Goal: Task Accomplishment & Management: Manage account settings

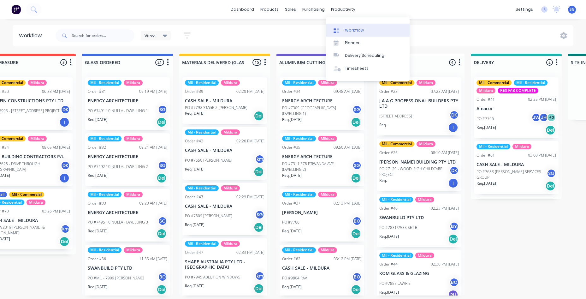
scroll to position [13, 0]
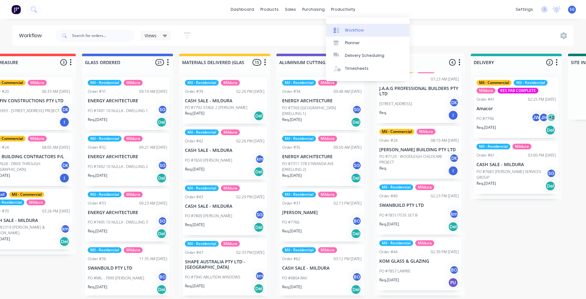
click at [341, 24] on link "Workflow" at bounding box center [368, 30] width 84 height 13
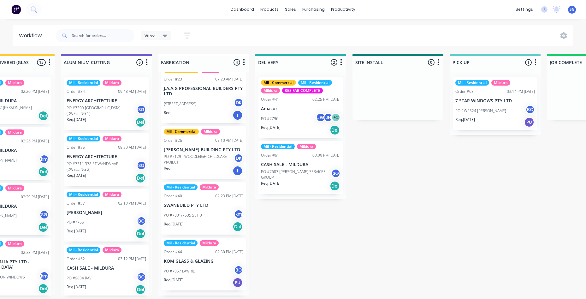
scroll to position [0, 540]
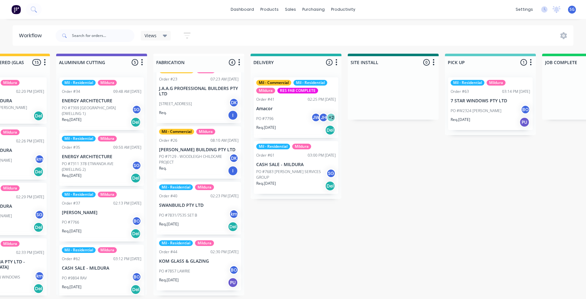
click at [286, 162] on p "CASH SALE - MILDURA" at bounding box center [295, 164] width 79 height 5
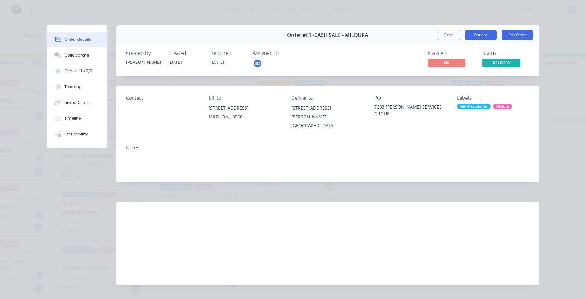
click at [477, 33] on button "Options" at bounding box center [481, 35] width 32 height 10
click at [450, 33] on button "Close" at bounding box center [448, 35] width 23 height 10
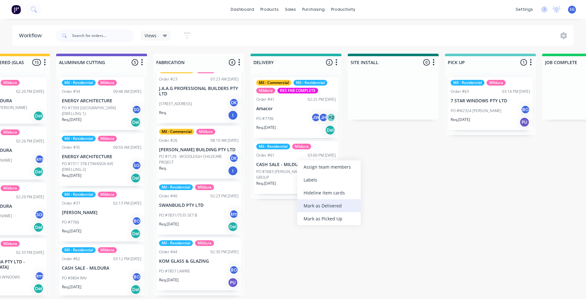
click at [305, 208] on div "Mark as Delivered" at bounding box center [328, 205] width 63 height 13
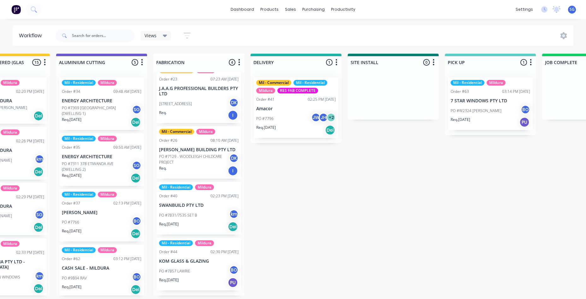
click at [88, 43] on div at bounding box center [94, 35] width 79 height 19
click at [87, 39] on input "text" at bounding box center [103, 35] width 62 height 13
type input "[PERSON_NAME]"
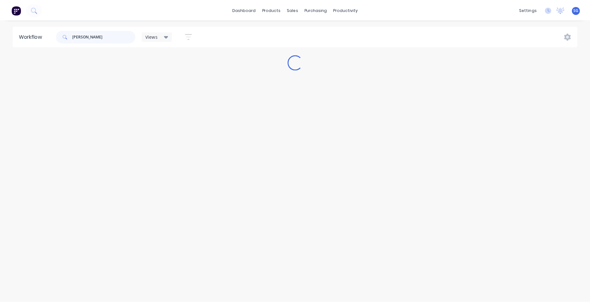
scroll to position [0, 0]
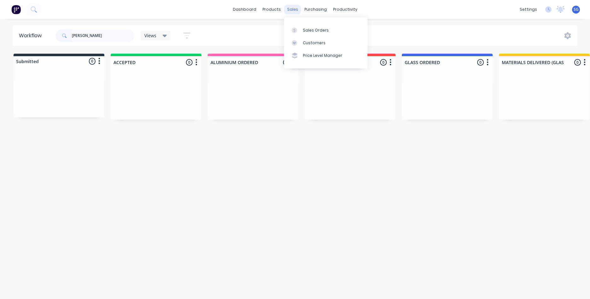
click at [291, 10] on div "sales" at bounding box center [292, 9] width 17 height 9
click at [304, 29] on div "Sales Orders" at bounding box center [316, 30] width 26 height 6
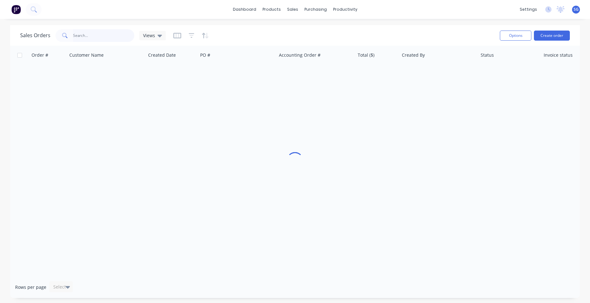
click at [95, 36] on input "text" at bounding box center [103, 35] width 61 height 13
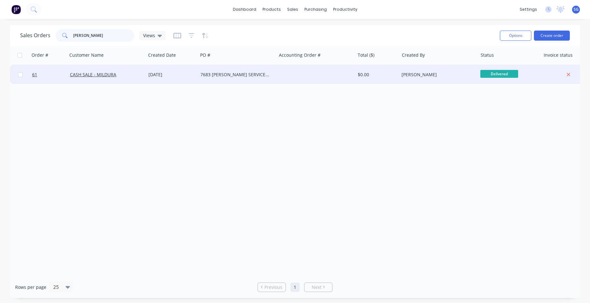
type input "[PERSON_NAME]"
click at [295, 79] on div at bounding box center [316, 74] width 79 height 19
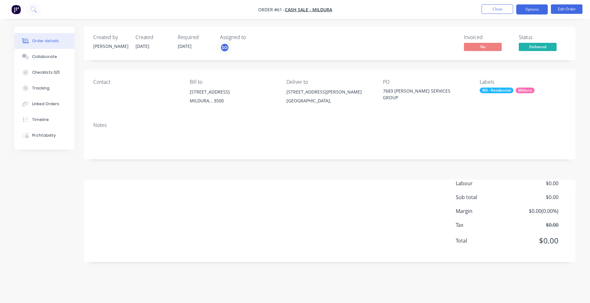
click at [539, 10] on button "Options" at bounding box center [533, 9] width 32 height 10
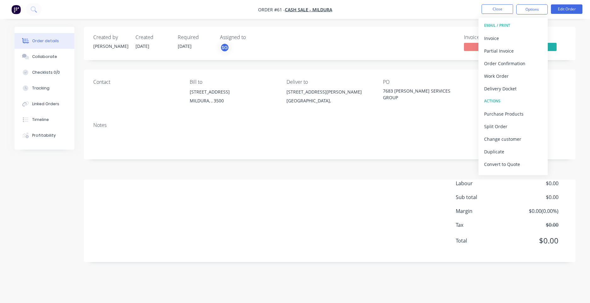
click at [12, 202] on div "Order details Collaborate Checklists 0/0 Tracking Linked Orders Timeline Profit…" at bounding box center [295, 149] width 574 height 245
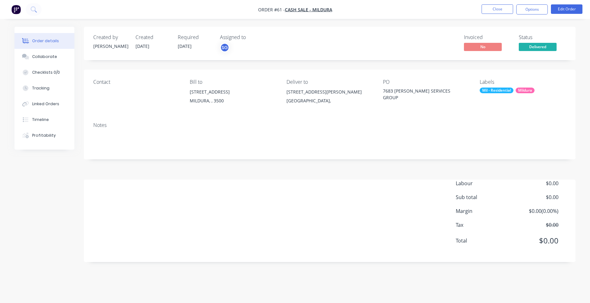
click at [119, 214] on div "Labour $0.00 Sub total $0.00 Margin $0.00 ( 0.00 %) Tax $0.00 Total $0.00" at bounding box center [329, 216] width 473 height 73
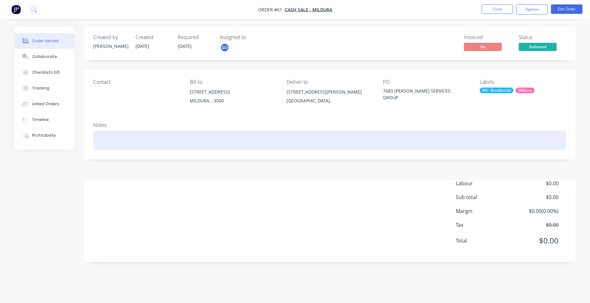
click at [124, 137] on div at bounding box center [329, 140] width 473 height 19
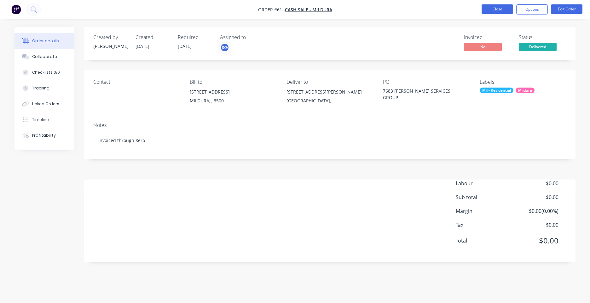
click at [484, 9] on button "Close" at bounding box center [498, 8] width 32 height 9
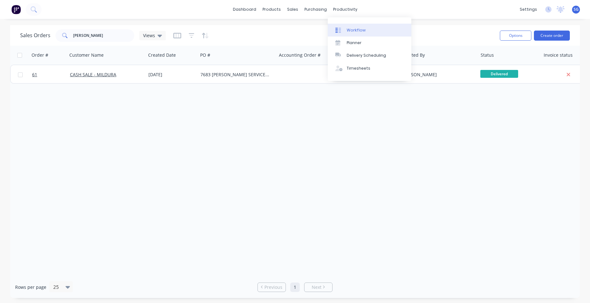
click at [356, 28] on div "Workflow" at bounding box center [356, 30] width 19 height 6
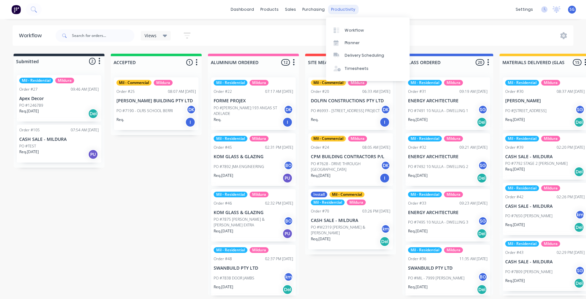
click at [331, 9] on div "productivity" at bounding box center [343, 9] width 31 height 9
click at [346, 41] on div "Planner" at bounding box center [352, 43] width 15 height 6
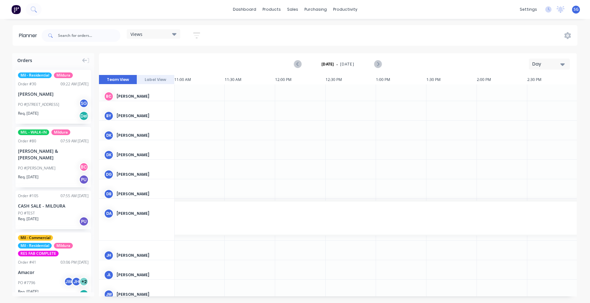
scroll to position [0, 1110]
